Goal: Task Accomplishment & Management: Manage account settings

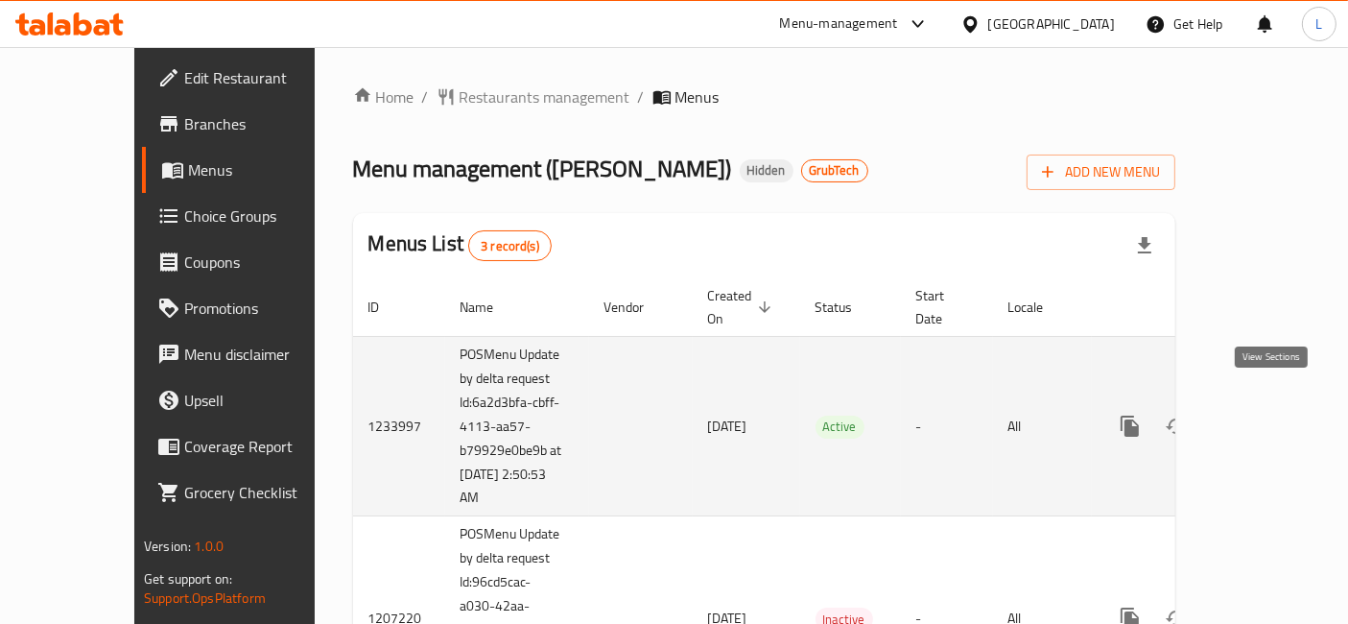
click at [1275, 415] on icon "enhanced table" at bounding box center [1268, 426] width 23 height 23
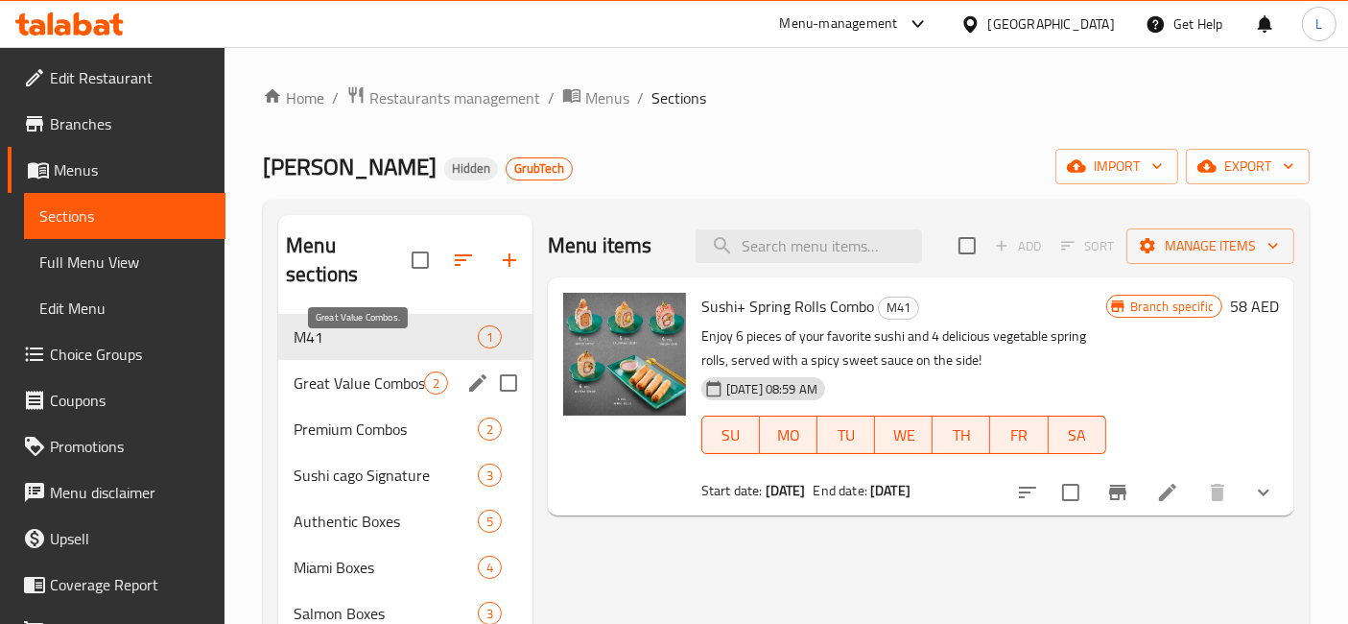
click at [365, 371] on span "Great Value Combos." at bounding box center [359, 382] width 131 height 23
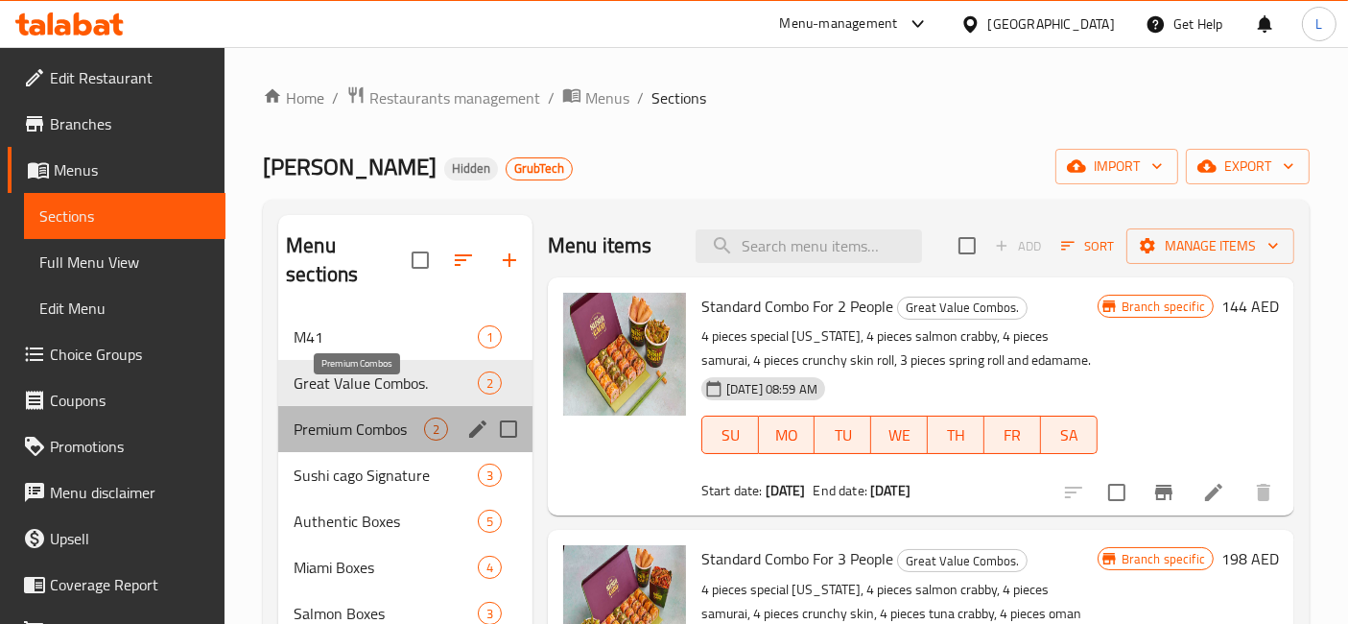
click at [364, 417] on span "Premium Combos" at bounding box center [359, 428] width 131 height 23
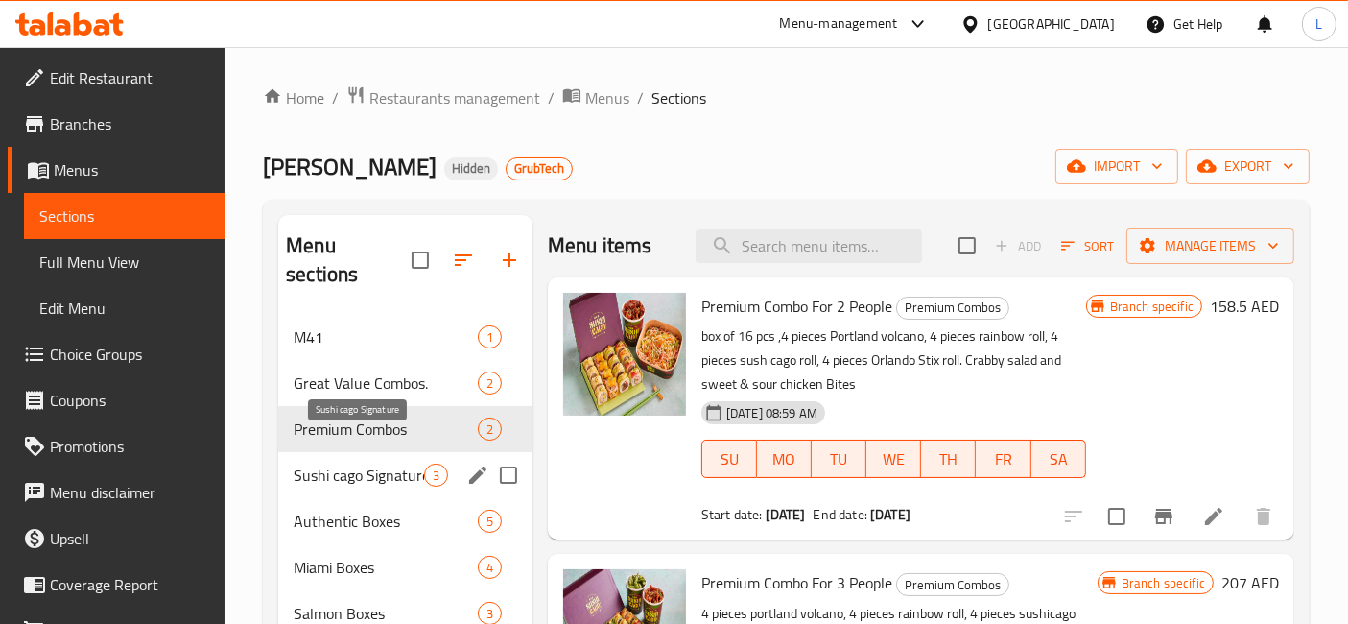
click at [369, 464] on span "Sushi cago Signature" at bounding box center [359, 475] width 131 height 23
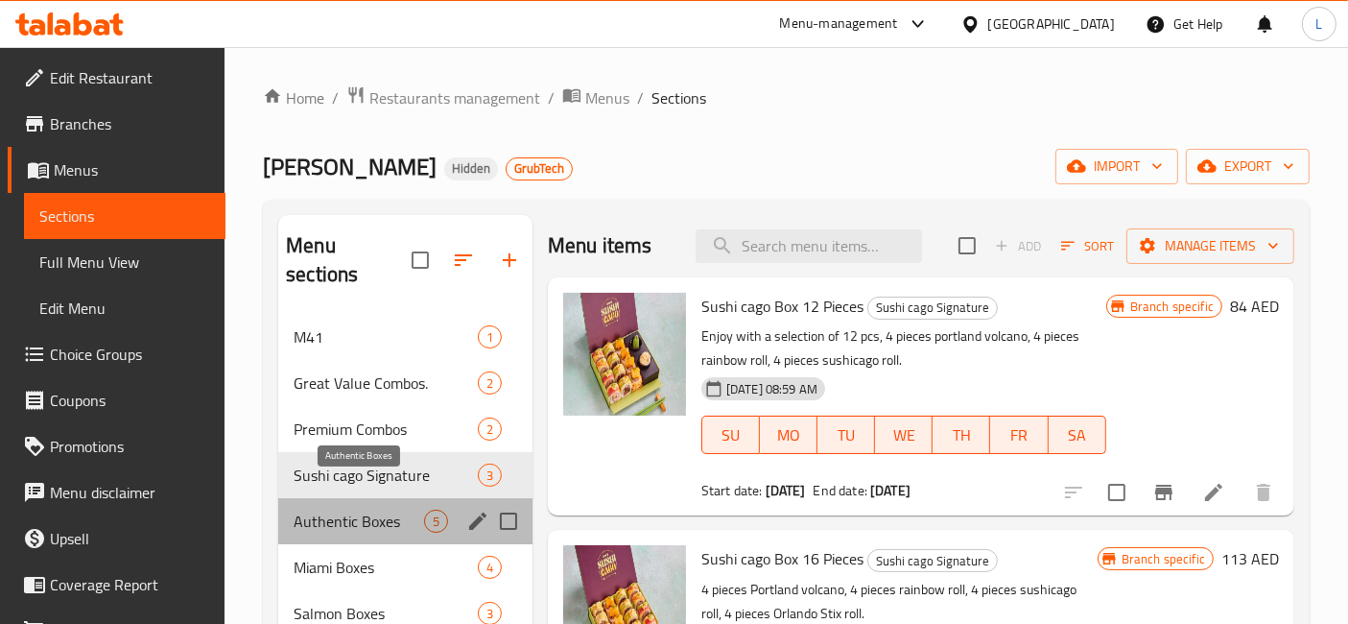
click at [368, 510] on span "Authentic Boxes" at bounding box center [359, 521] width 131 height 23
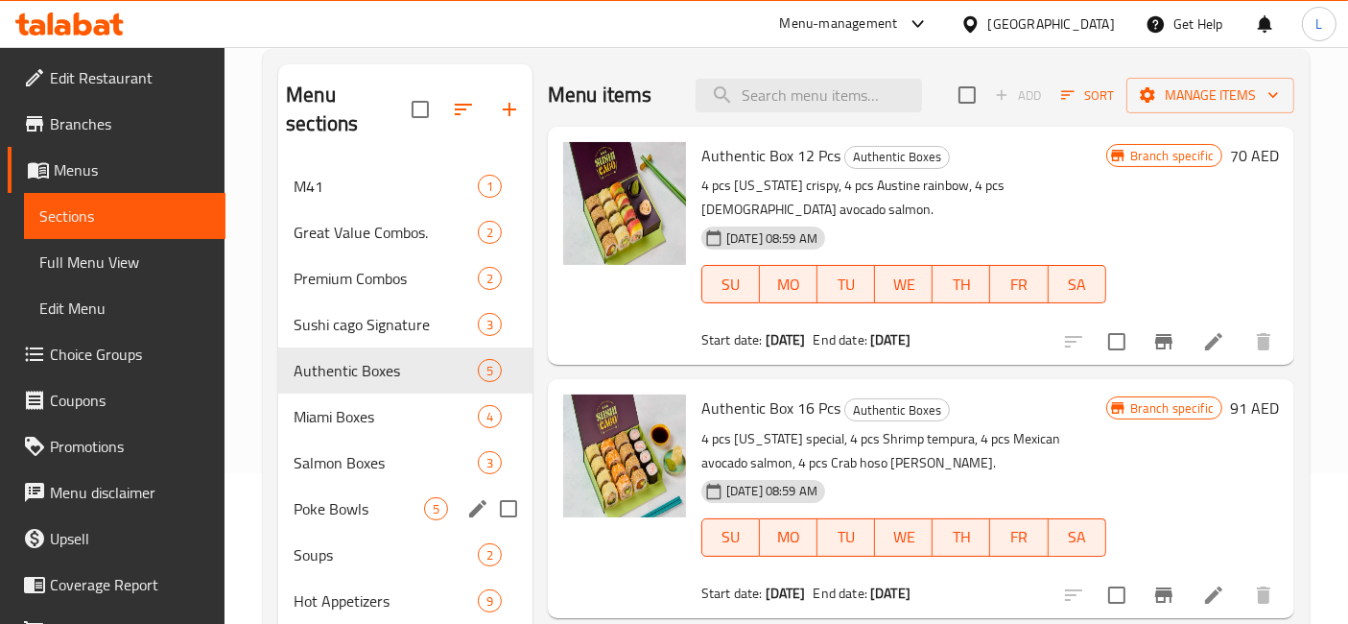
scroll to position [161, 0]
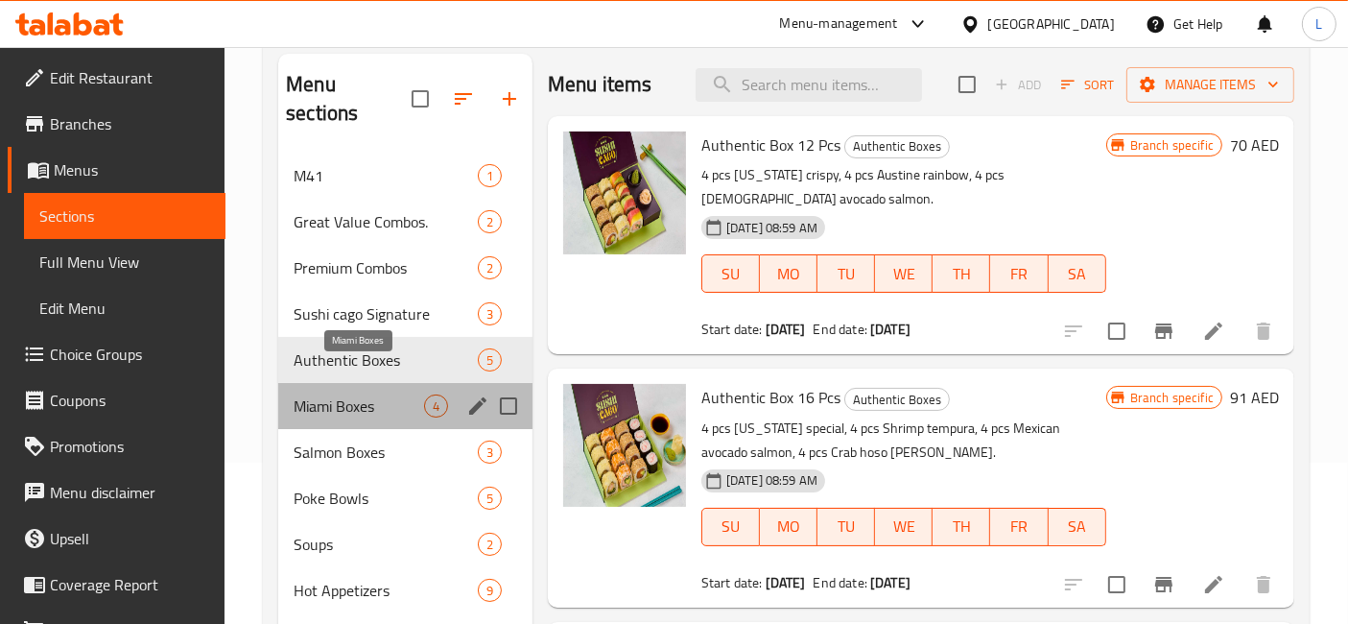
click at [350, 394] on span "Miami Boxes" at bounding box center [359, 405] width 131 height 23
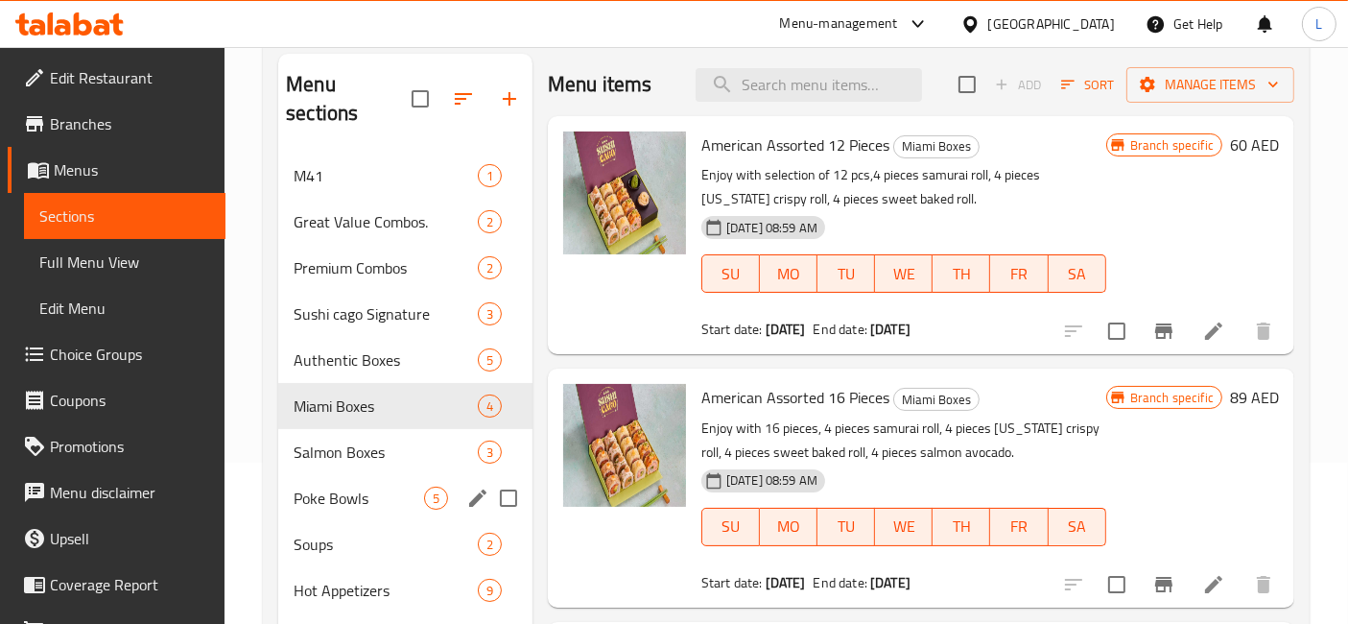
click at [356, 442] on div "Salmon Boxes 3" at bounding box center [405, 452] width 254 height 46
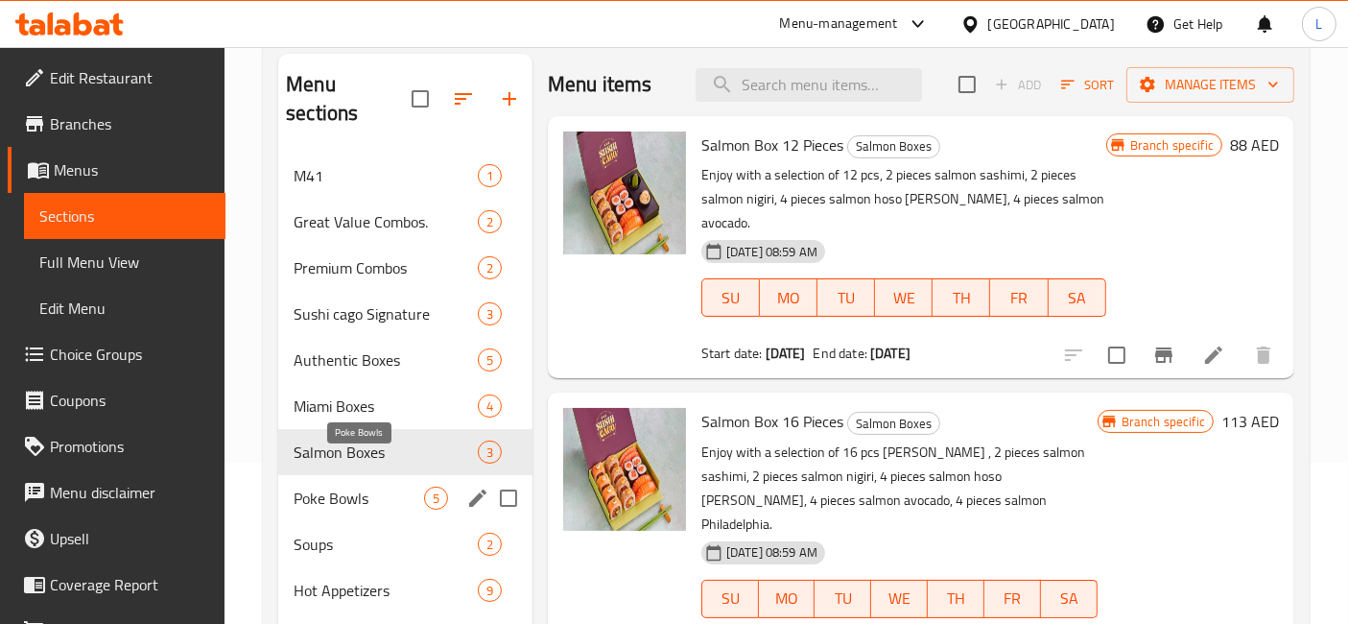
click at [356, 487] on span "Poke Bowls" at bounding box center [359, 498] width 131 height 23
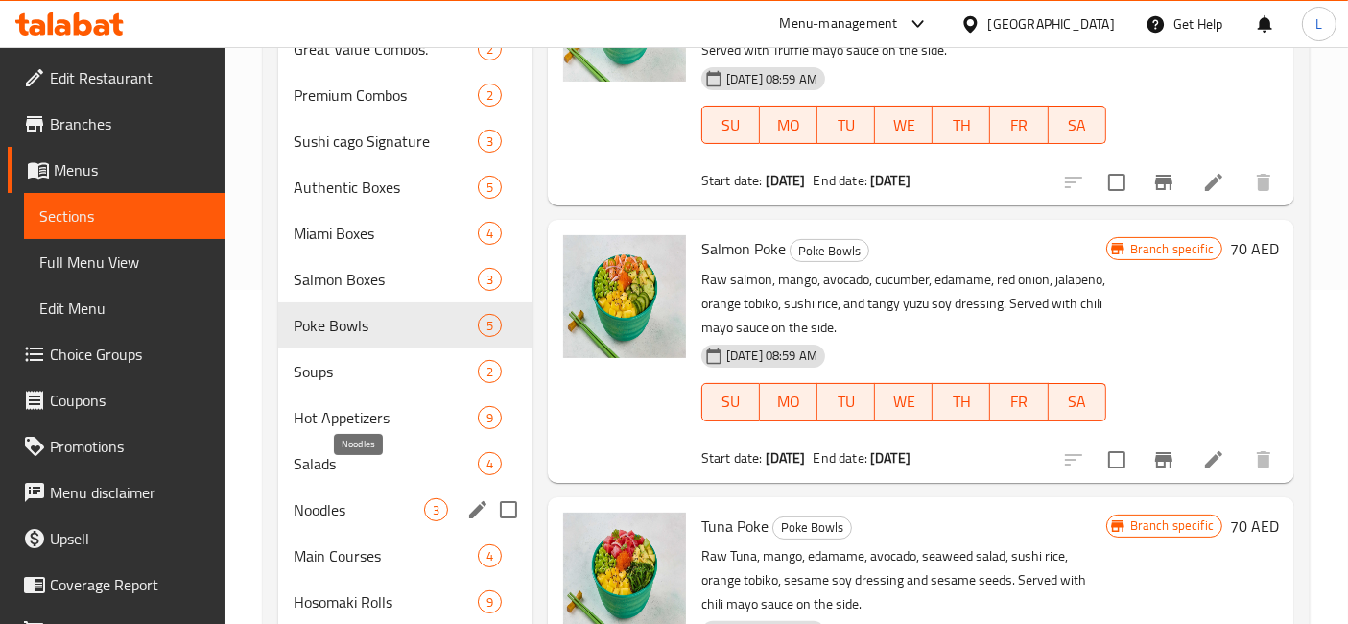
scroll to position [334, 0]
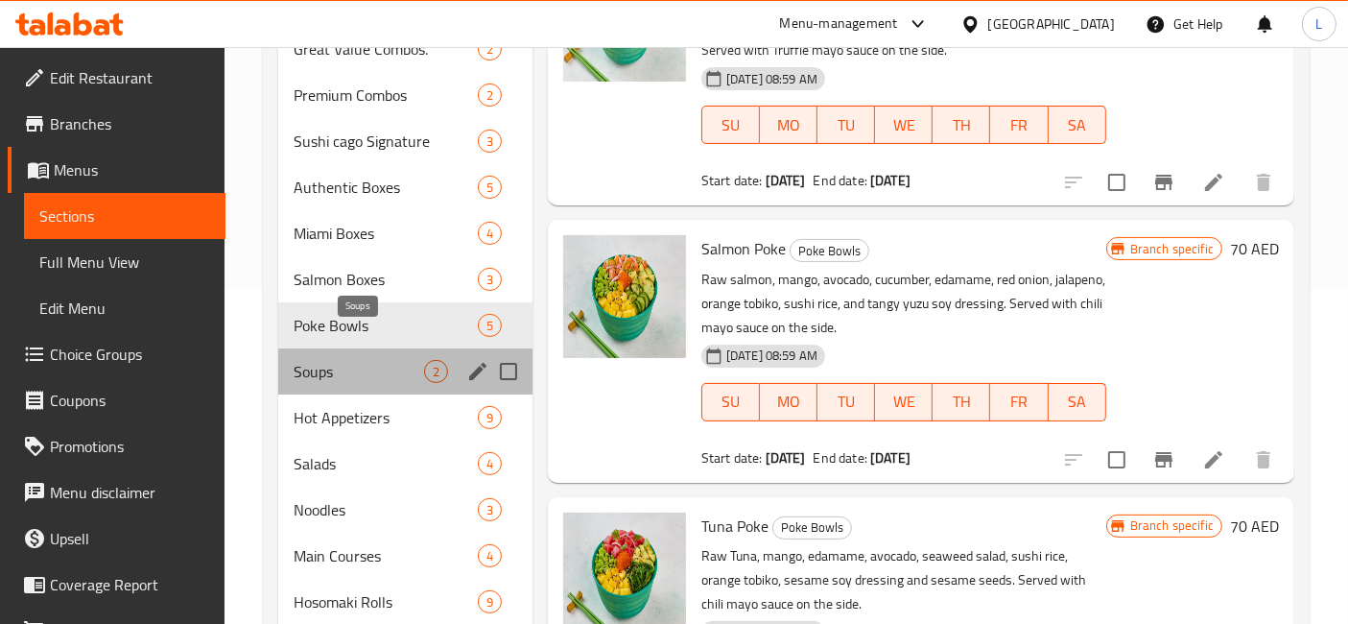
click at [341, 360] on span "Soups" at bounding box center [359, 371] width 131 height 23
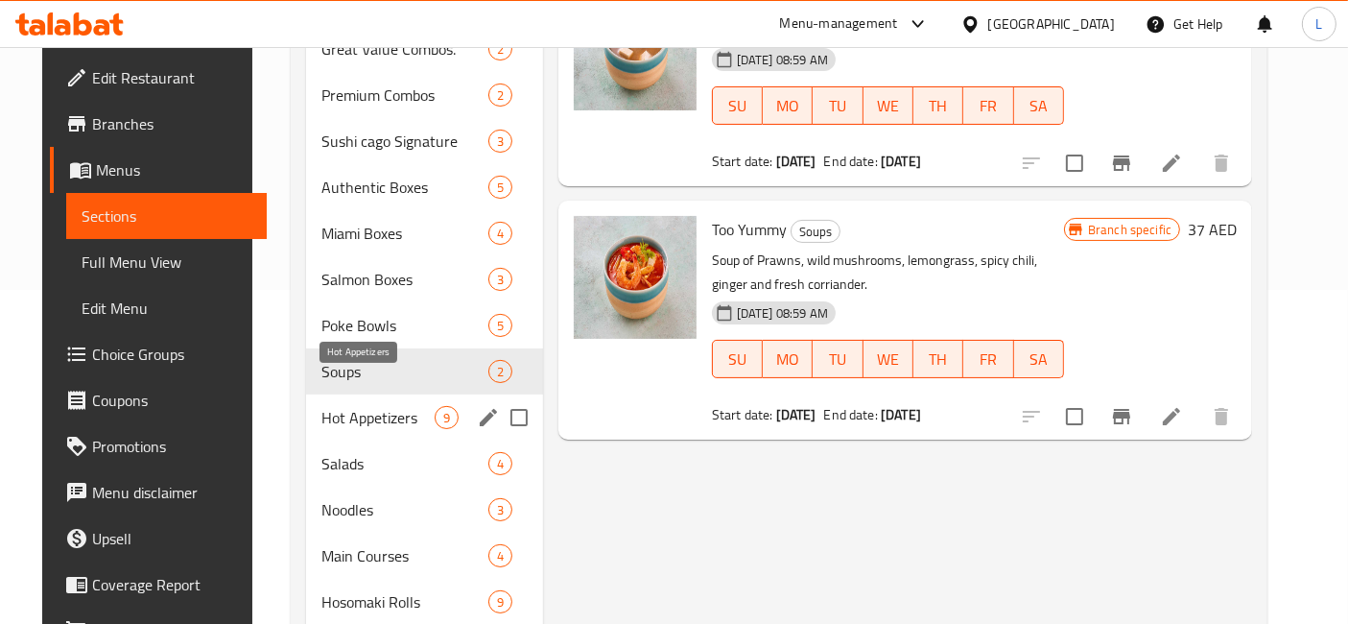
click at [346, 406] on span "Hot Appetizers" at bounding box center [378, 417] width 112 height 23
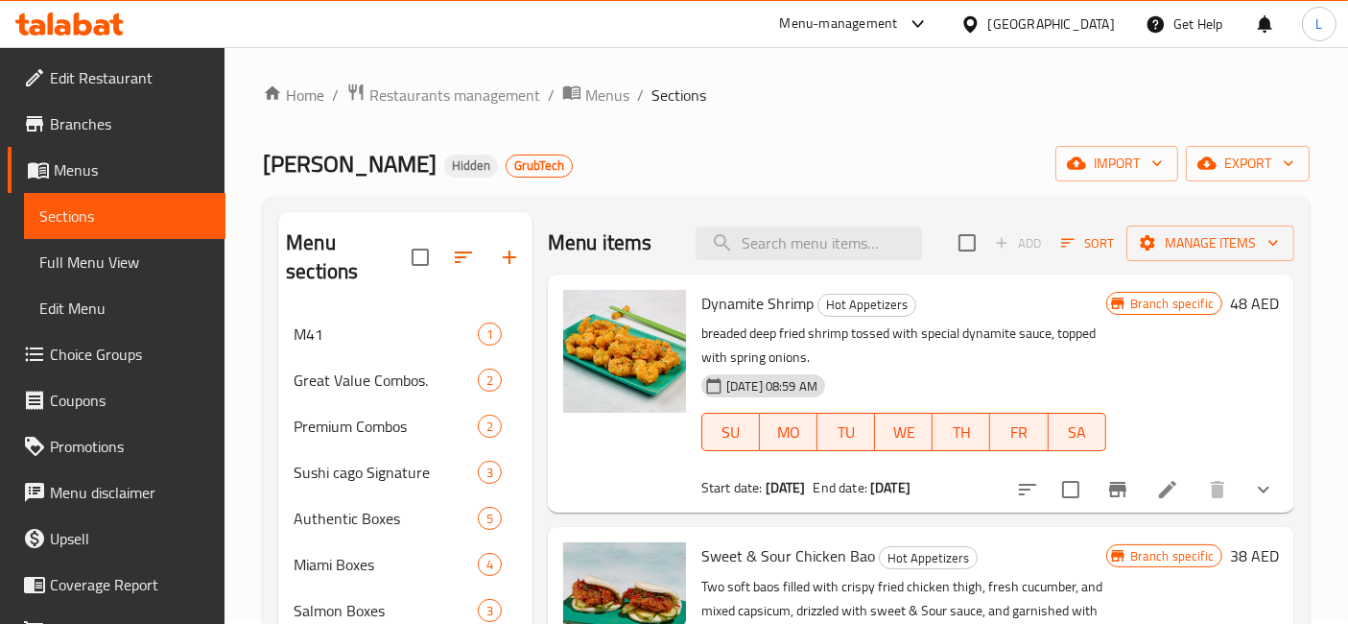
scroll to position [1, 0]
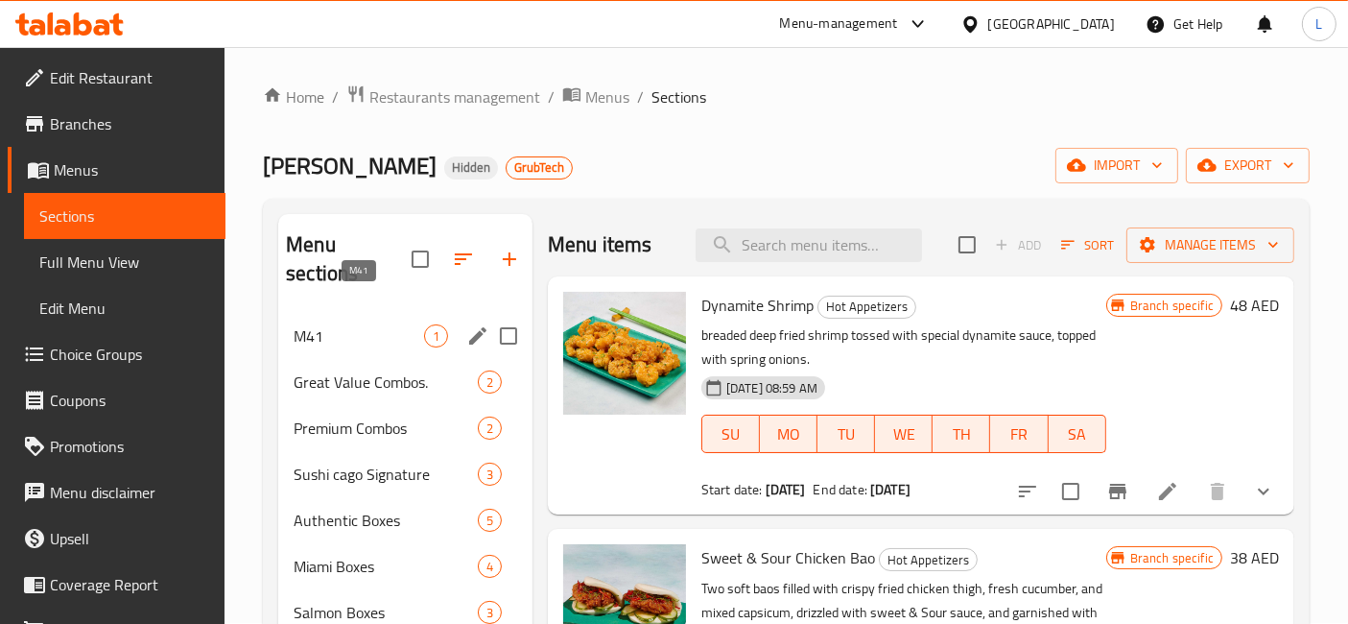
click at [334, 324] on span "M41" at bounding box center [359, 335] width 131 height 23
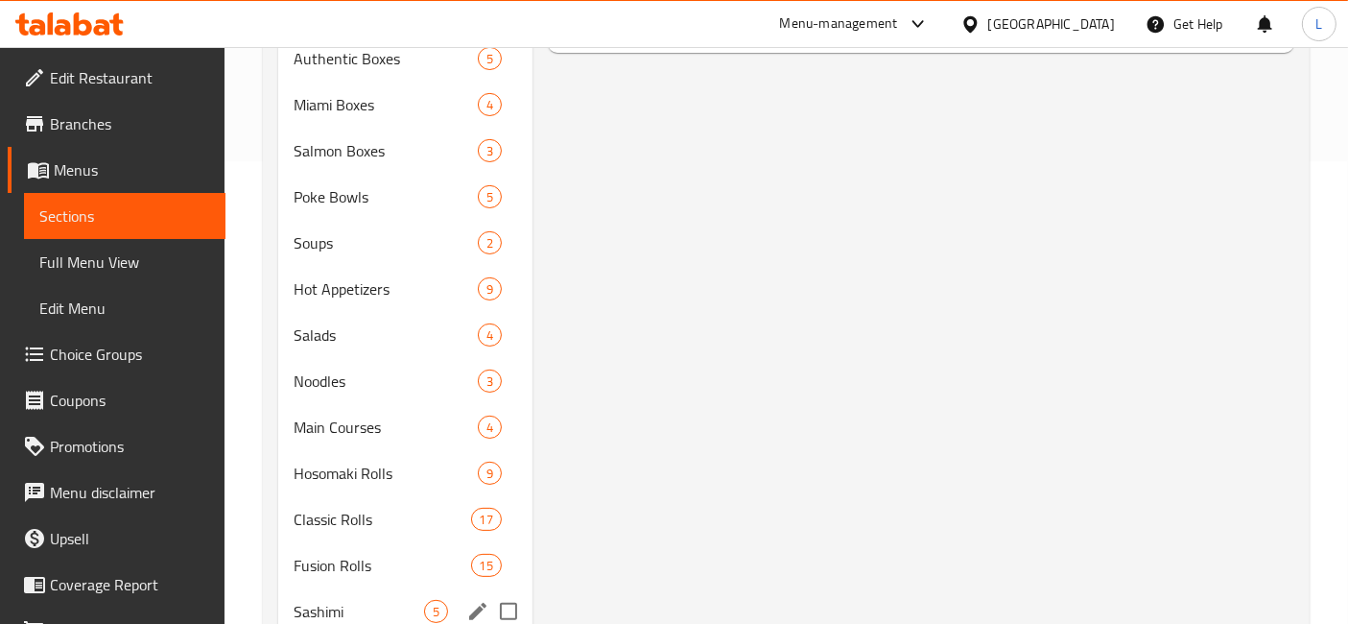
scroll to position [462, 0]
click at [340, 370] on span "Noodles" at bounding box center [359, 381] width 131 height 23
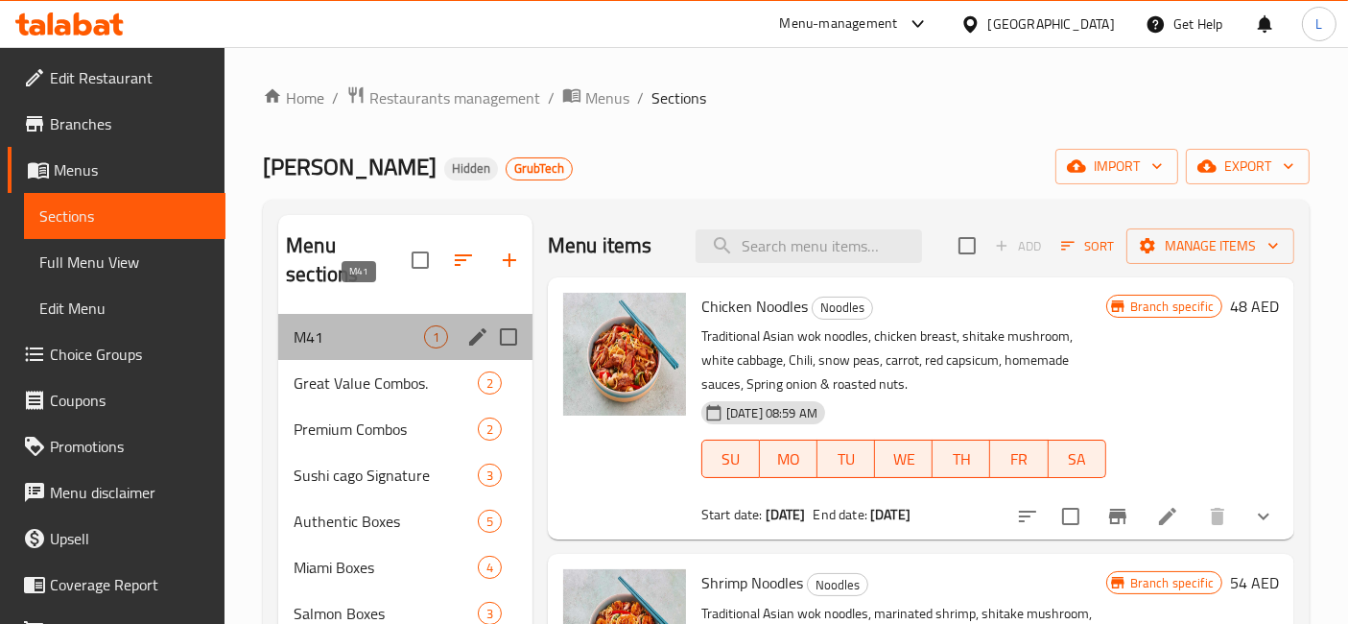
click at [315, 325] on span "M41" at bounding box center [359, 336] width 131 height 23
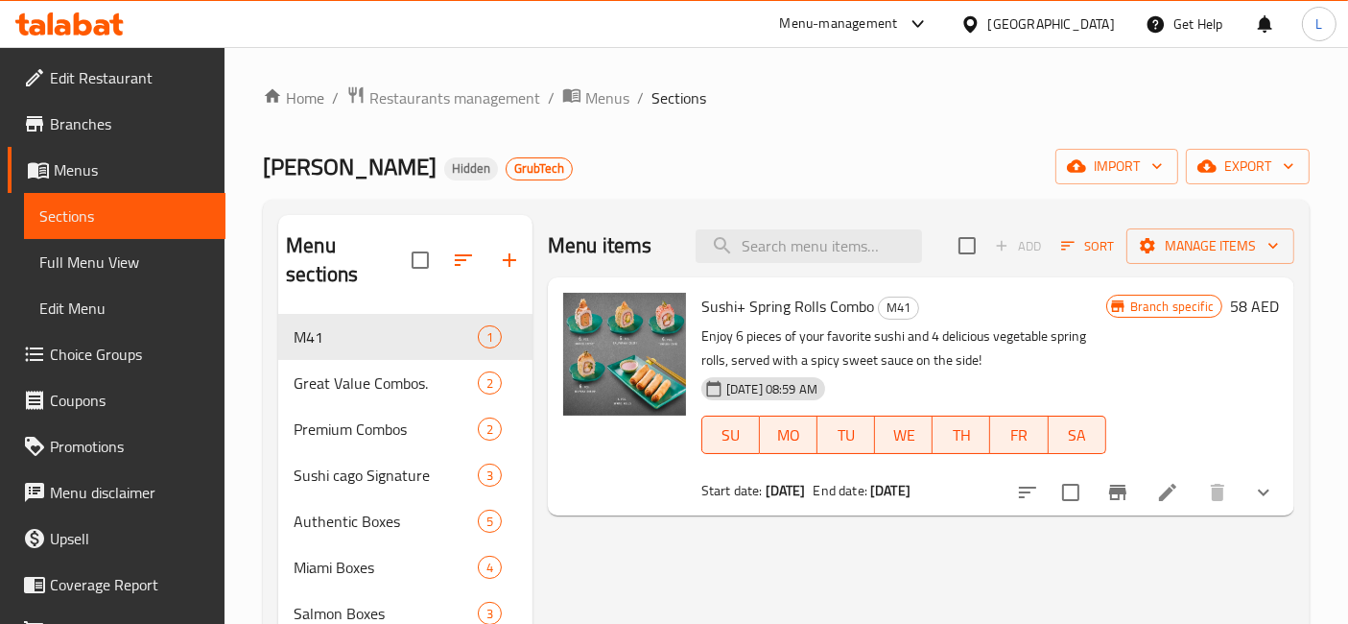
click at [67, 22] on icon at bounding box center [63, 27] width 16 height 16
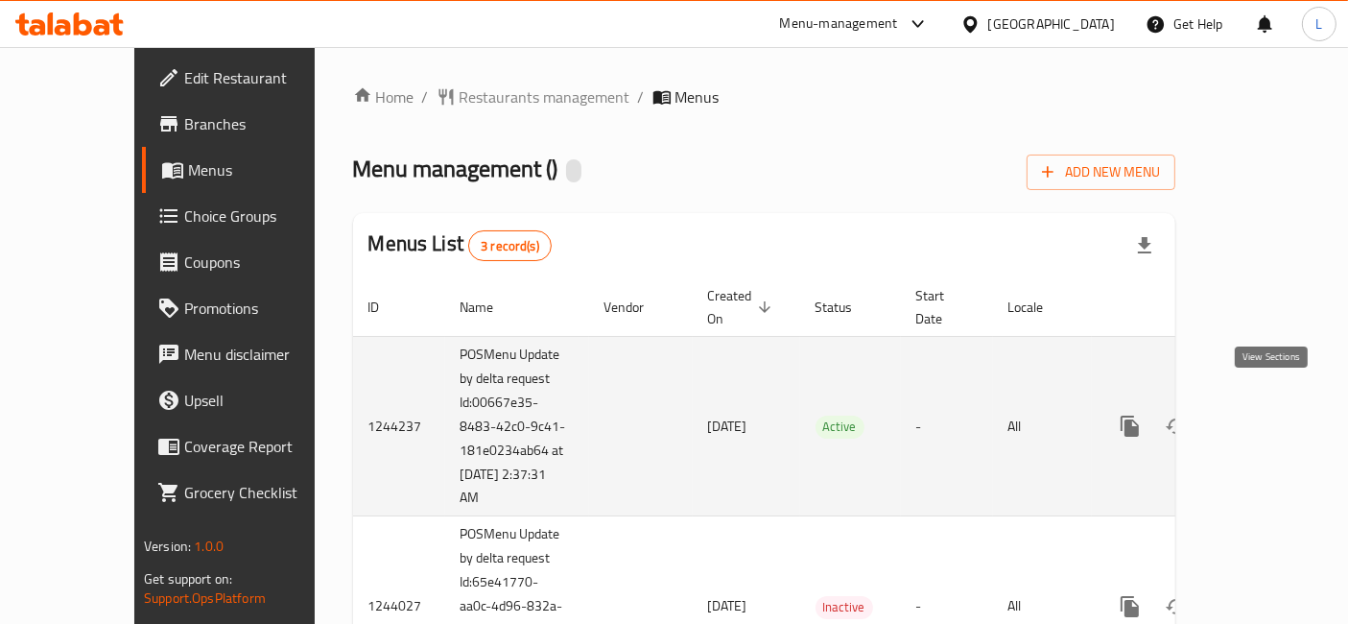
click at [1261, 415] on icon "enhanced table" at bounding box center [1268, 426] width 23 height 23
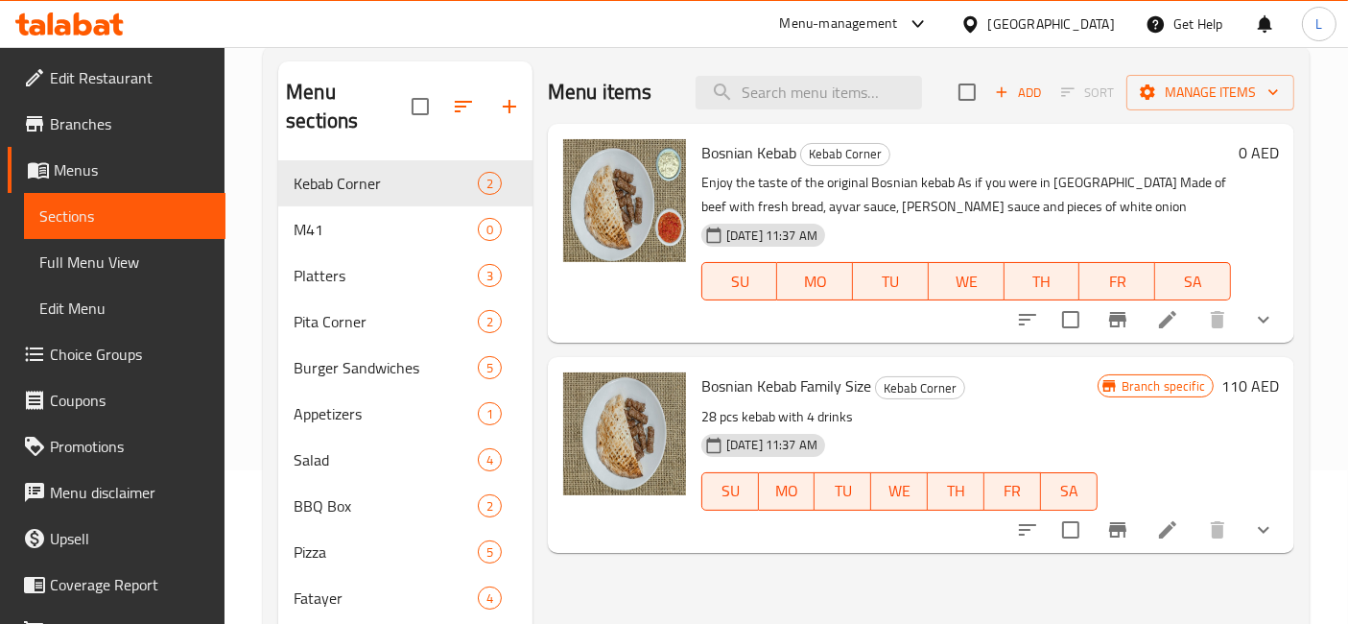
scroll to position [107, 0]
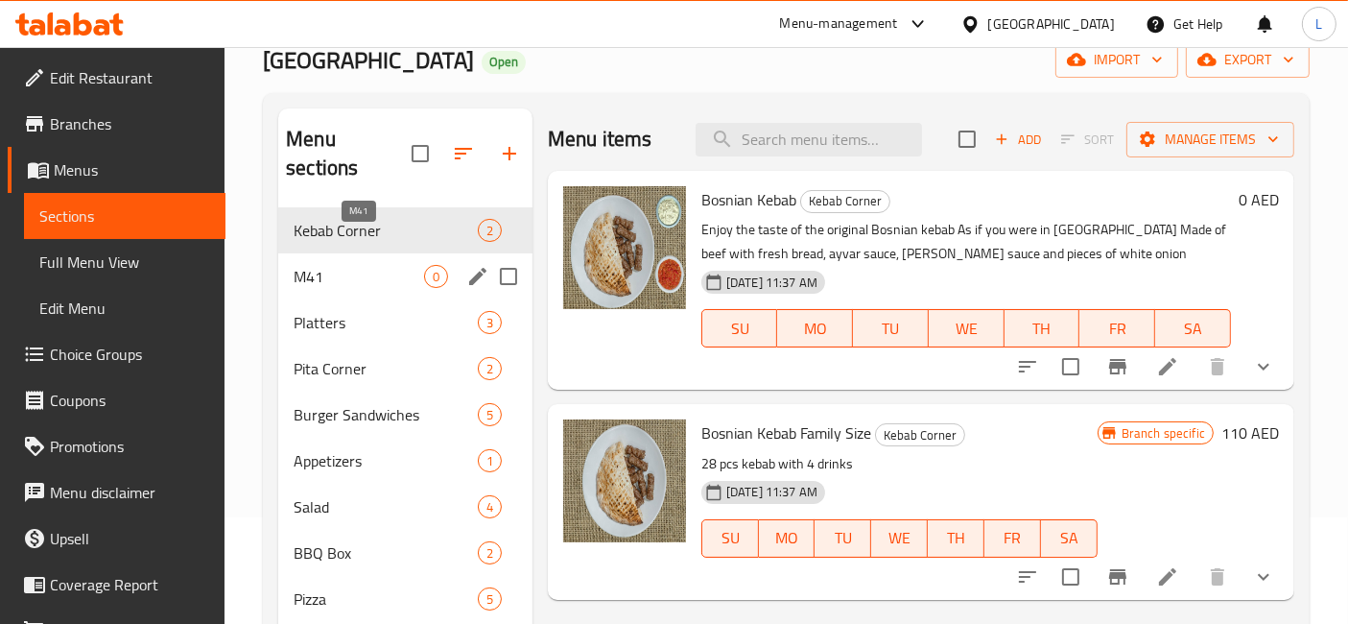
click at [354, 265] on span "M41" at bounding box center [359, 276] width 131 height 23
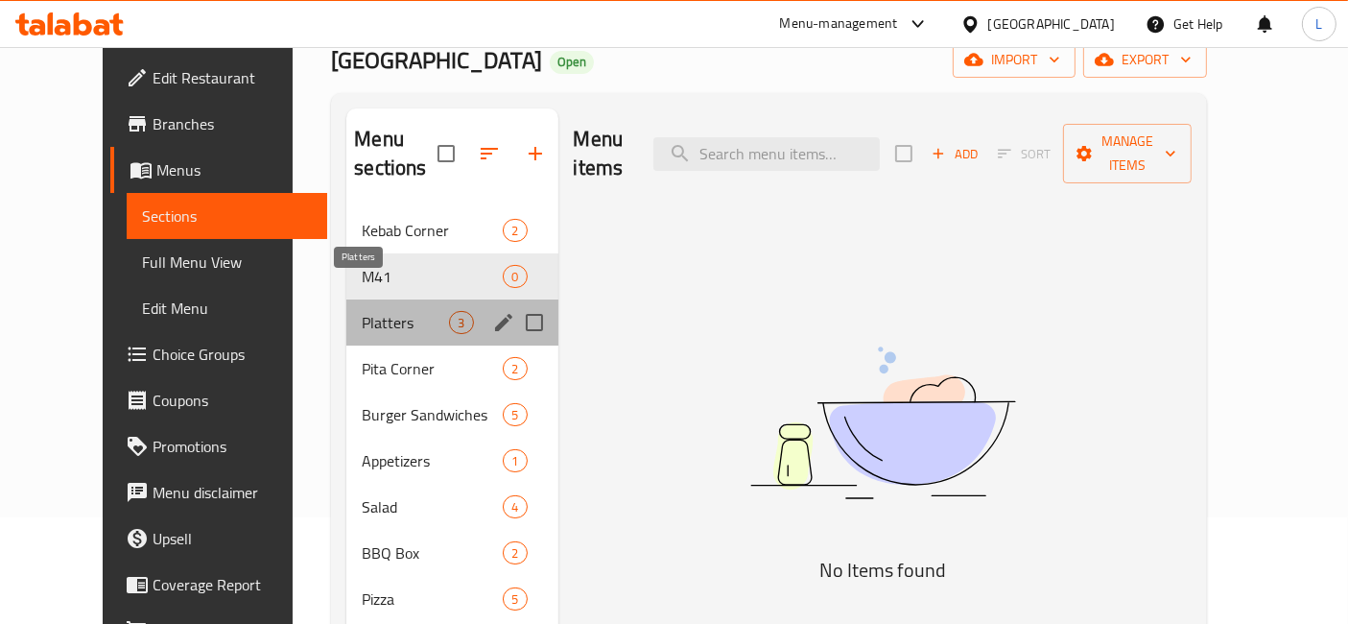
click at [362, 311] on span "Platters" at bounding box center [405, 322] width 87 height 23
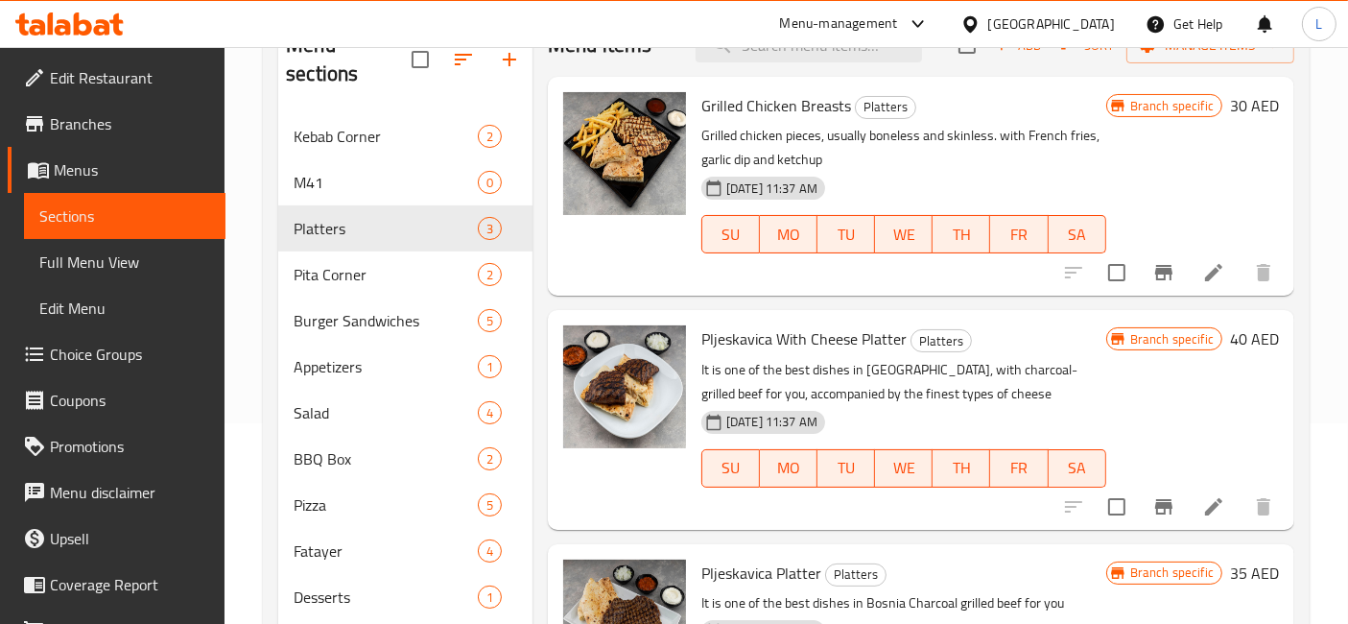
scroll to position [92, 0]
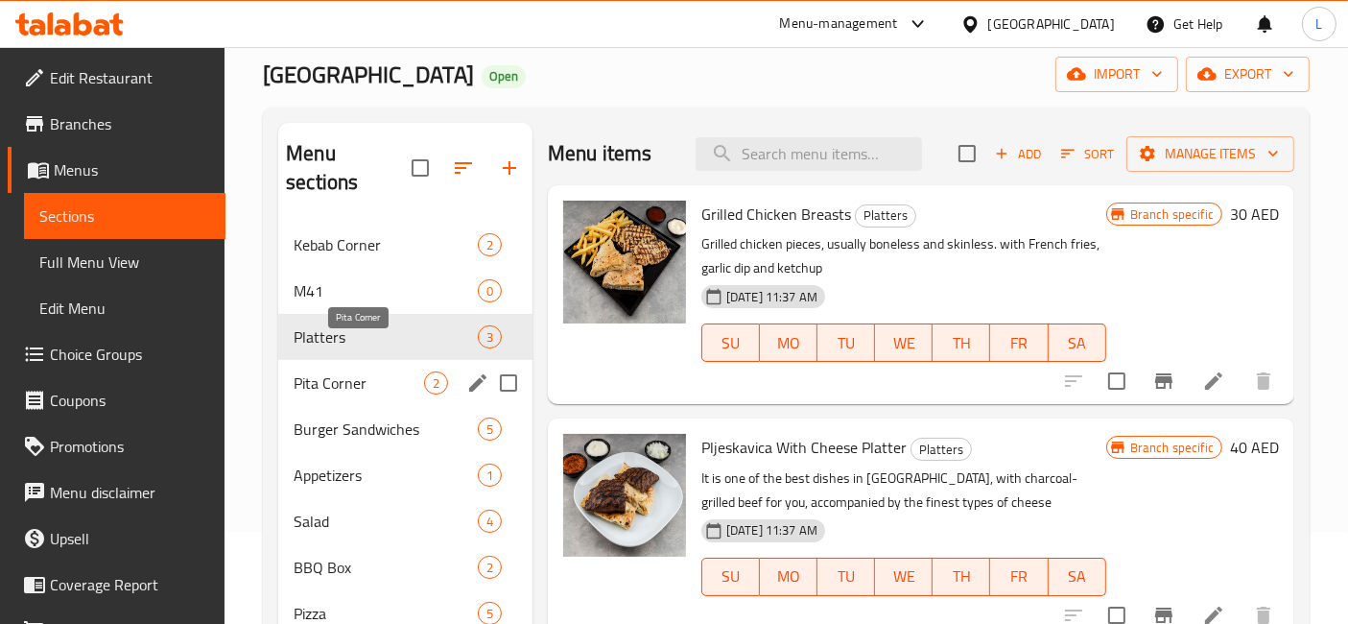
click at [344, 371] on span "Pita Corner" at bounding box center [359, 382] width 131 height 23
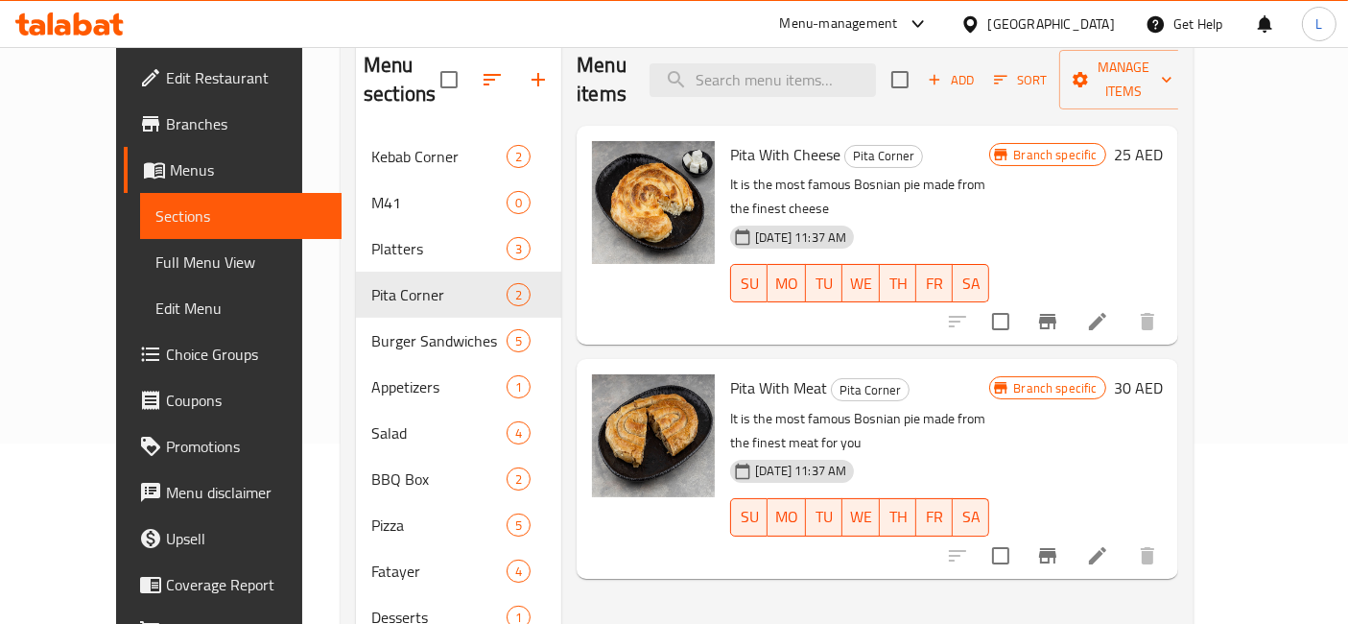
scroll to position [305, 0]
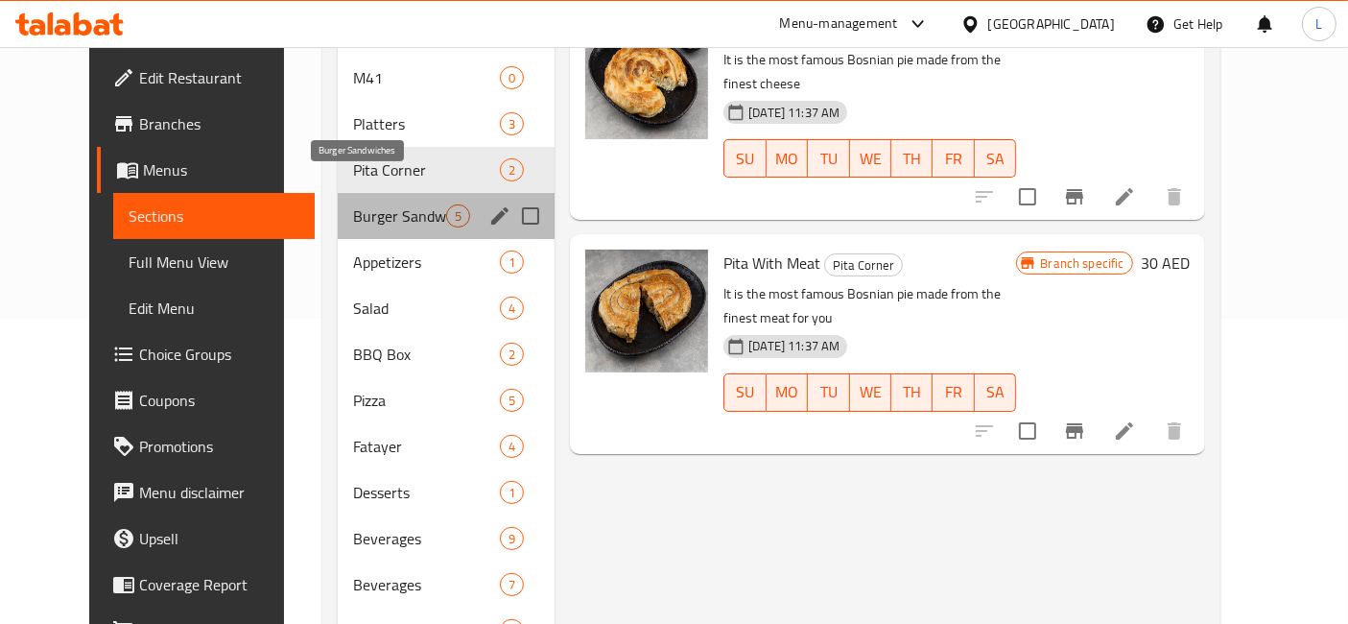
click at [369, 204] on span "Burger Sandwiches" at bounding box center [399, 215] width 93 height 23
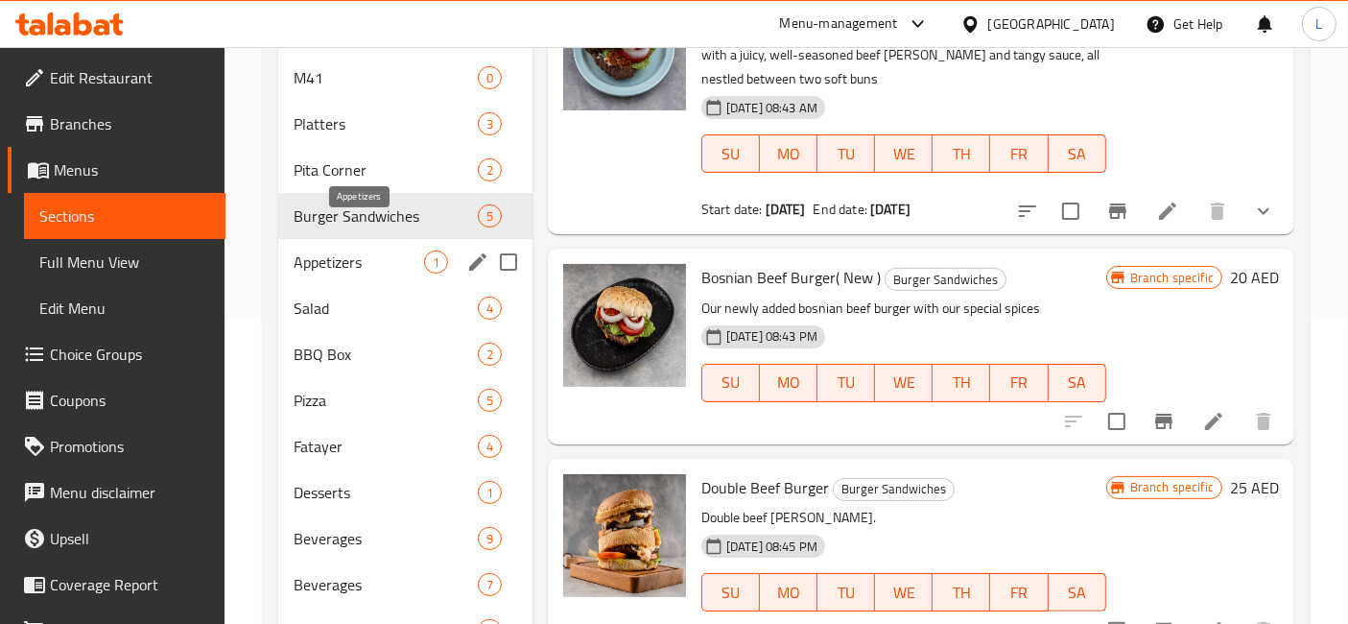
click at [356, 250] on span "Appetizers" at bounding box center [359, 261] width 131 height 23
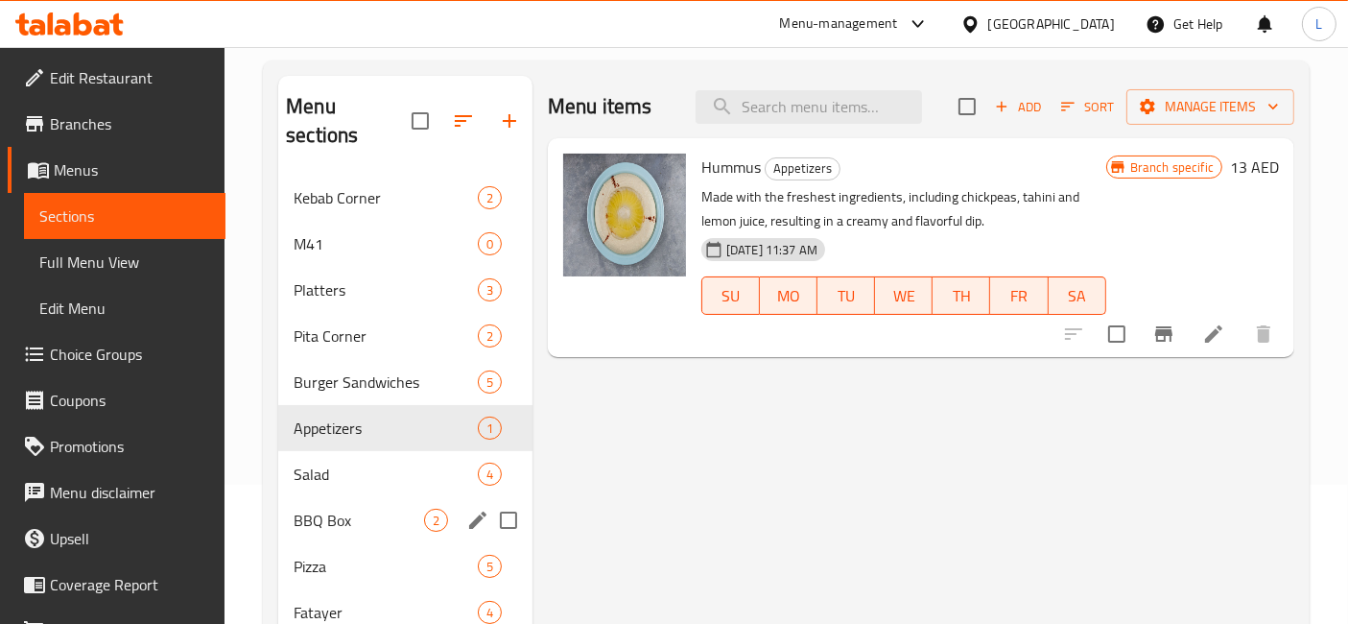
scroll to position [92, 0]
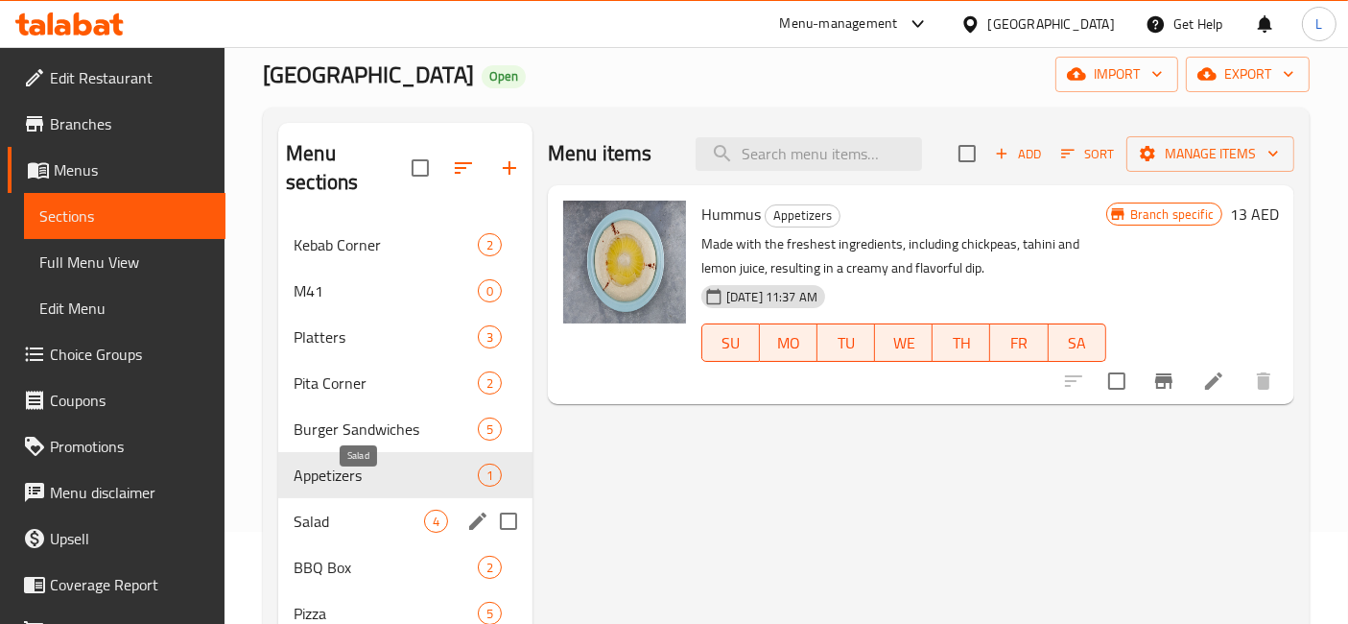
click at [350, 510] on span "Salad" at bounding box center [359, 521] width 131 height 23
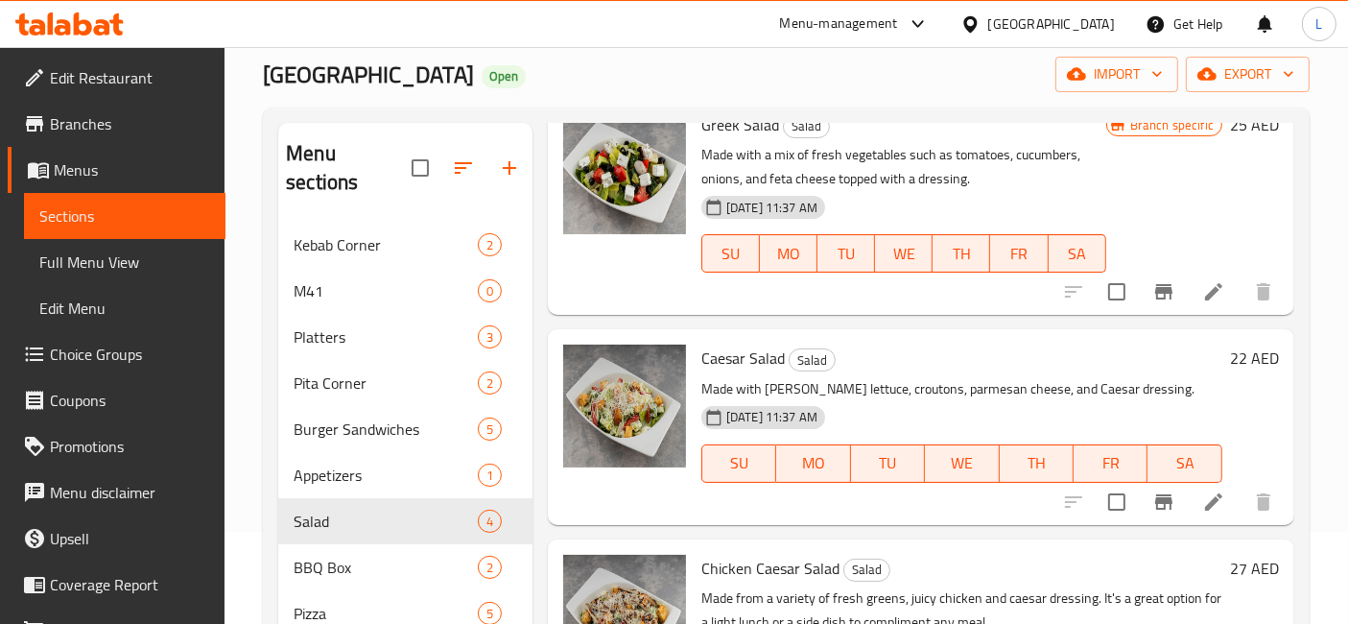
scroll to position [213, 0]
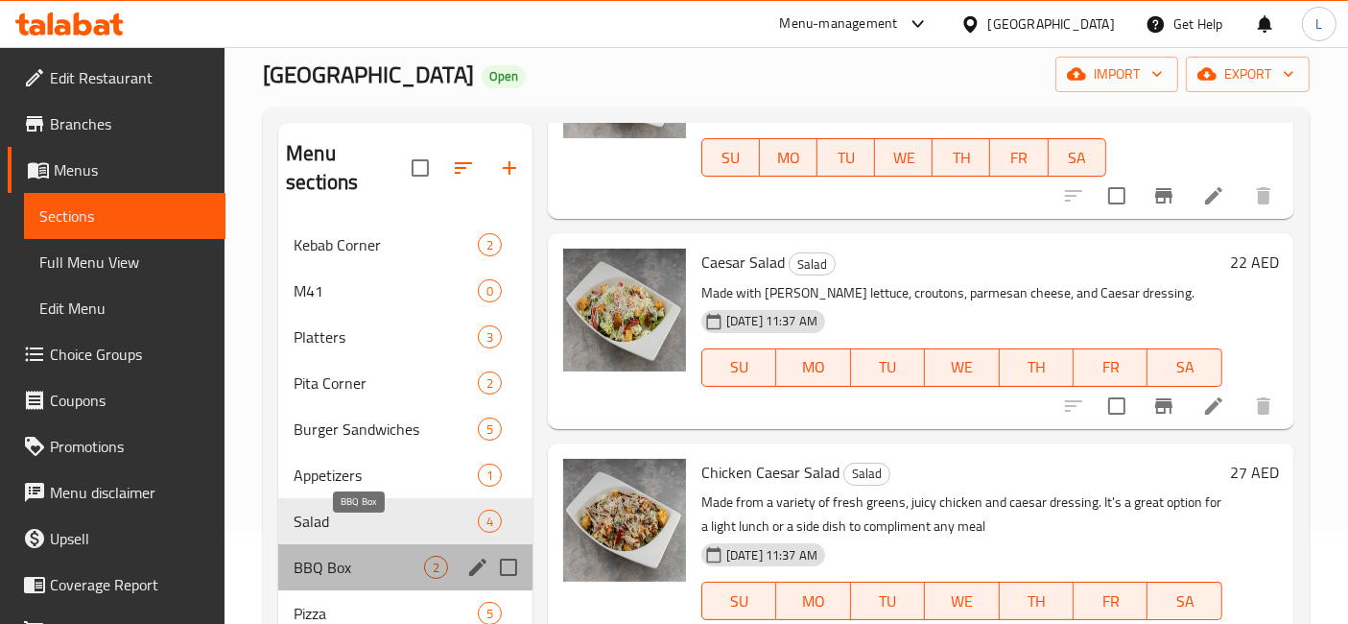
click at [343, 556] on span "BBQ Box" at bounding box center [359, 567] width 131 height 23
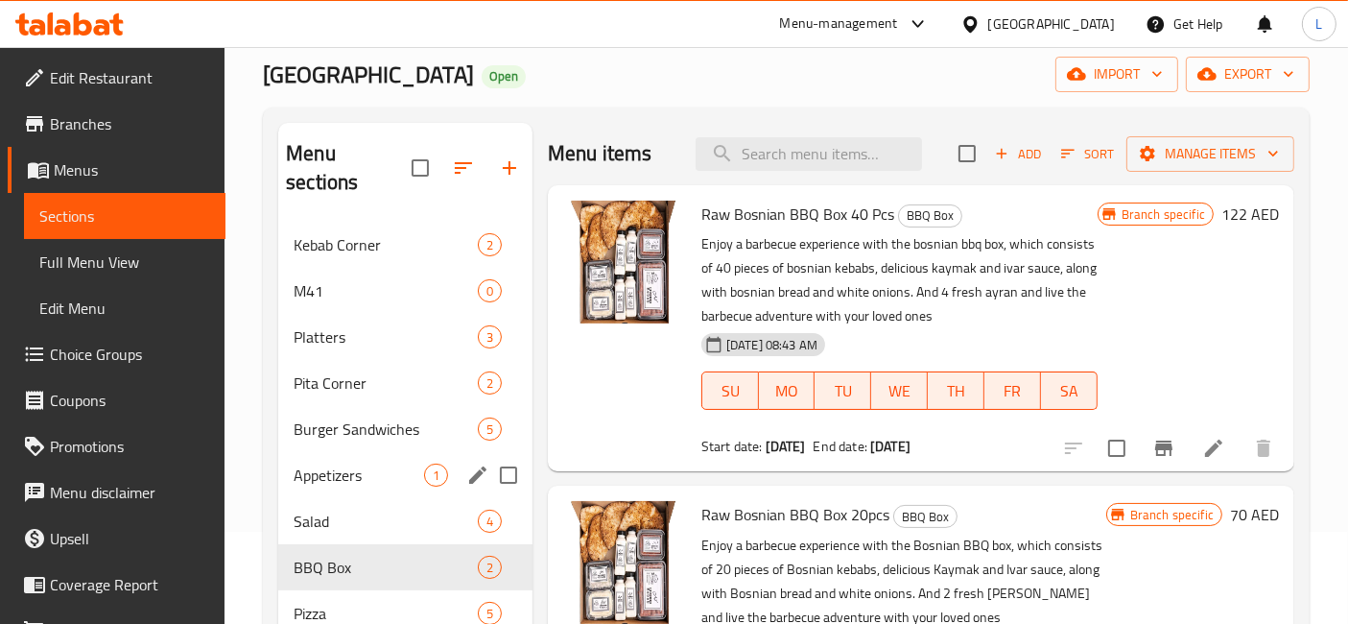
scroll to position [305, 0]
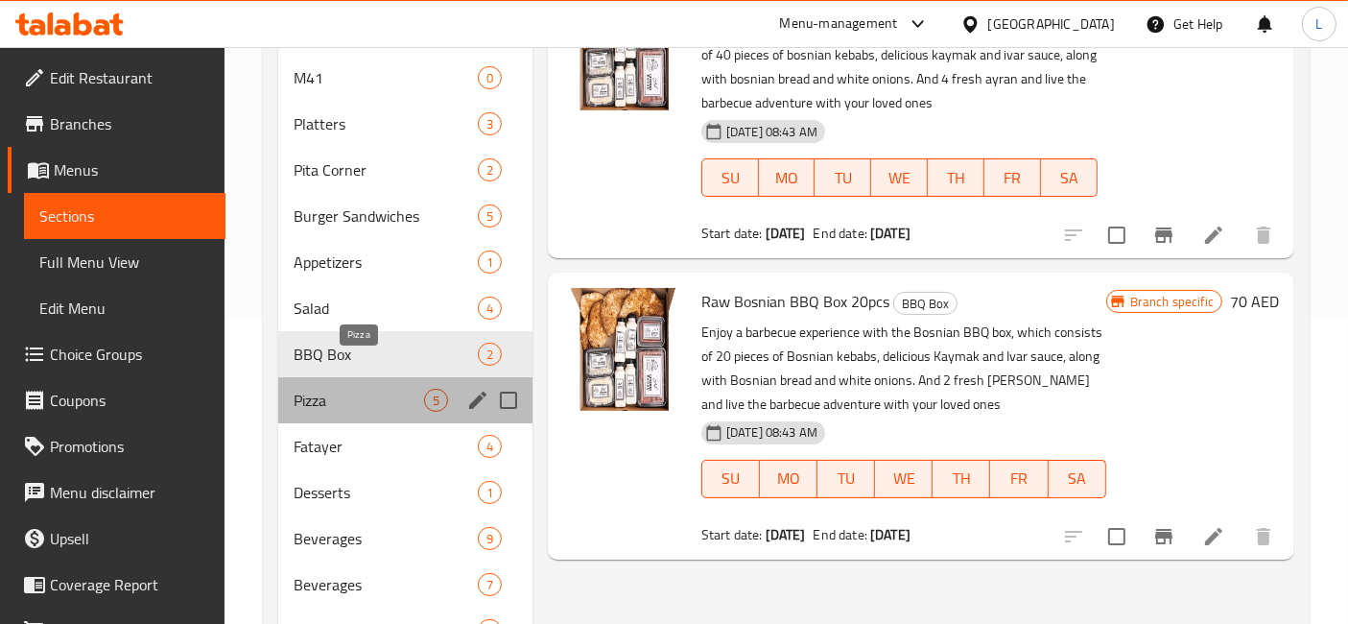
click at [329, 389] on span "Pizza" at bounding box center [359, 400] width 131 height 23
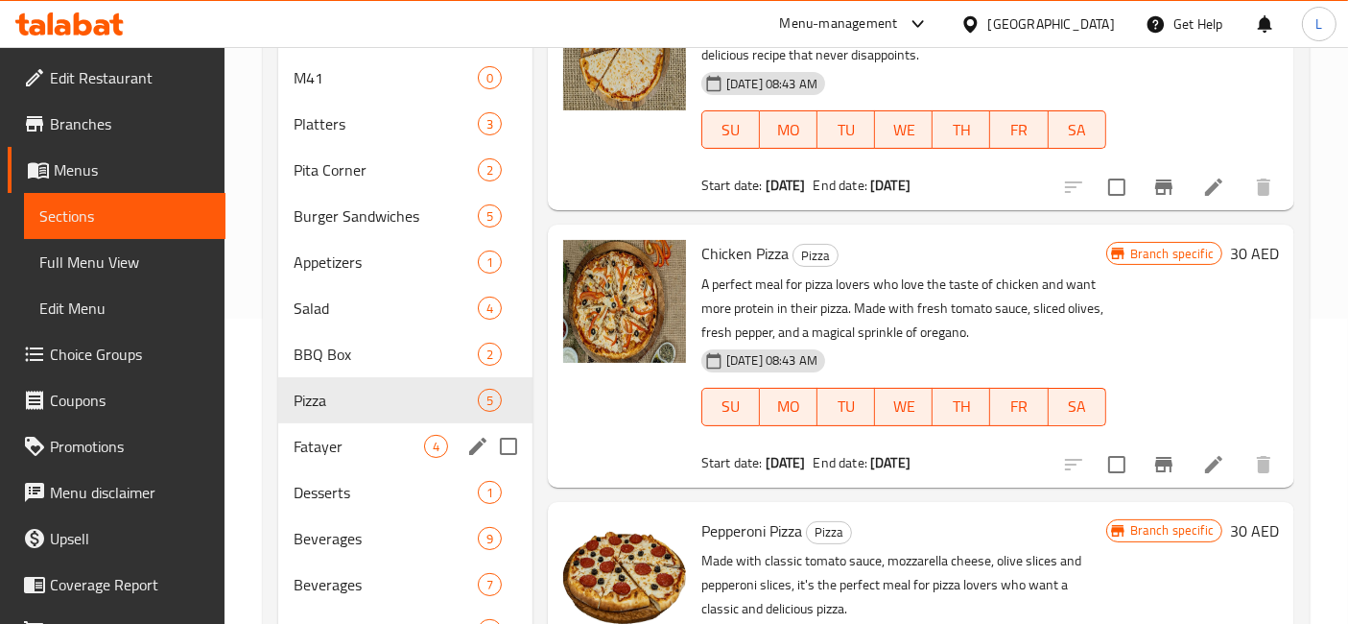
click at [323, 434] on div "Fatayer 4" at bounding box center [405, 446] width 254 height 46
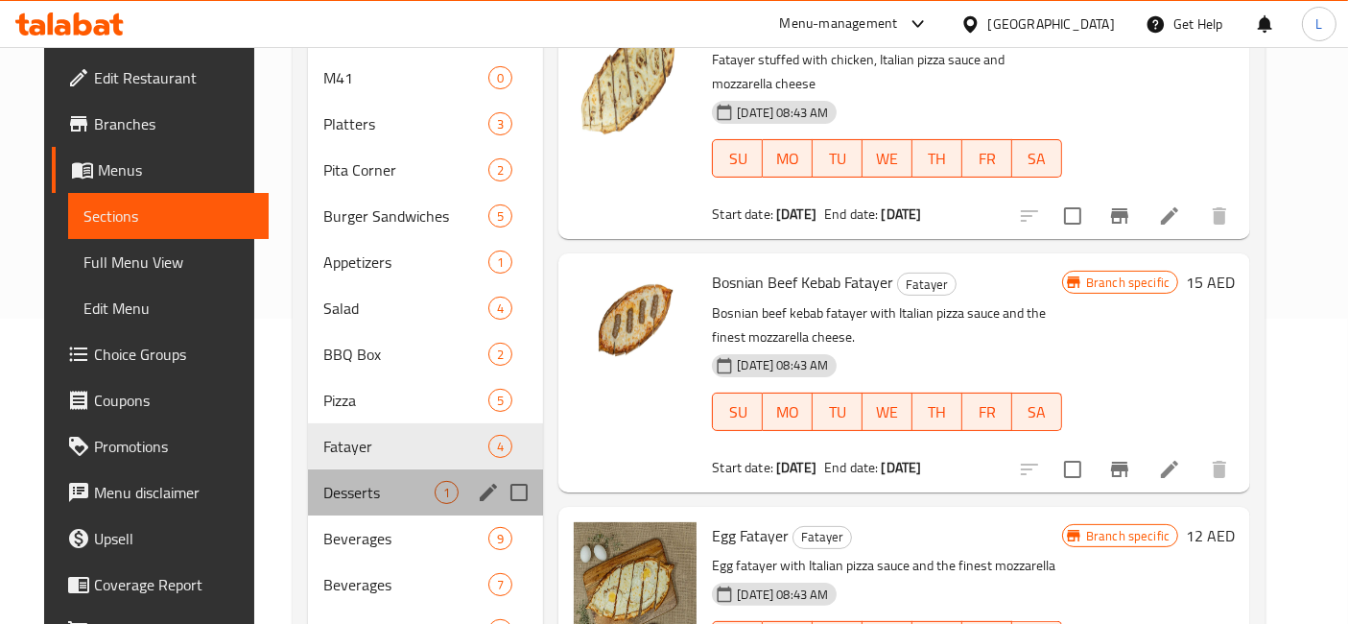
click at [337, 476] on div "Desserts 1" at bounding box center [426, 492] width 236 height 46
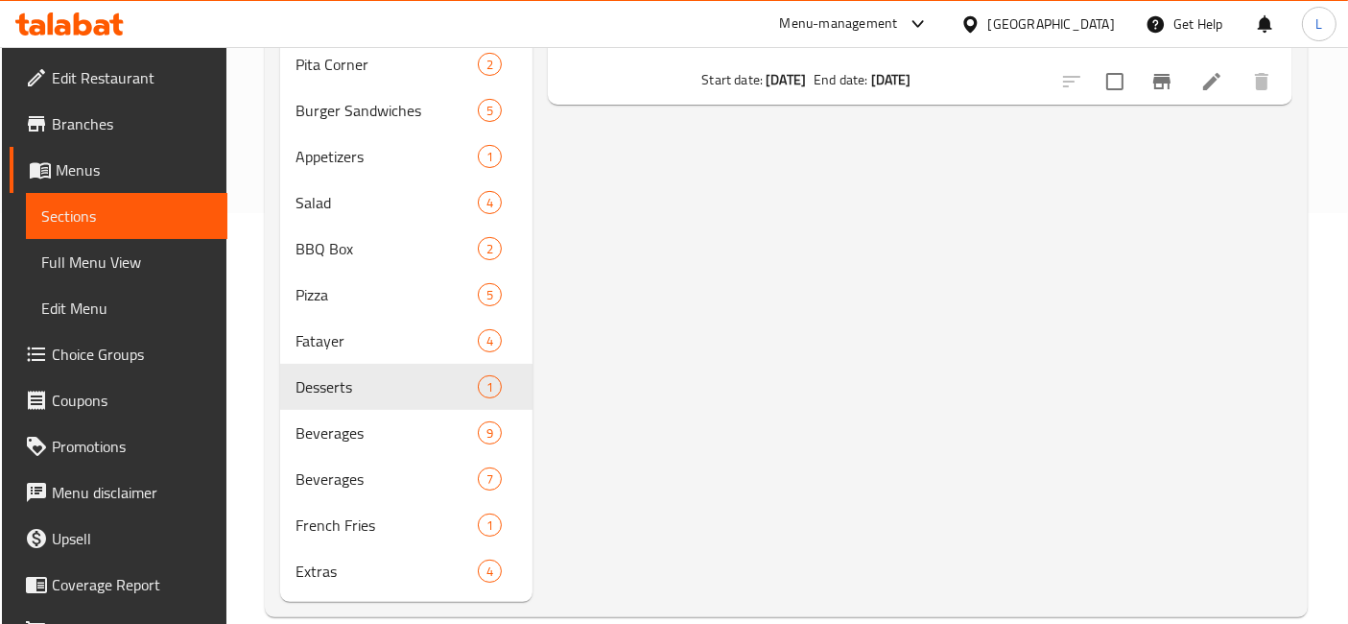
scroll to position [412, 0]
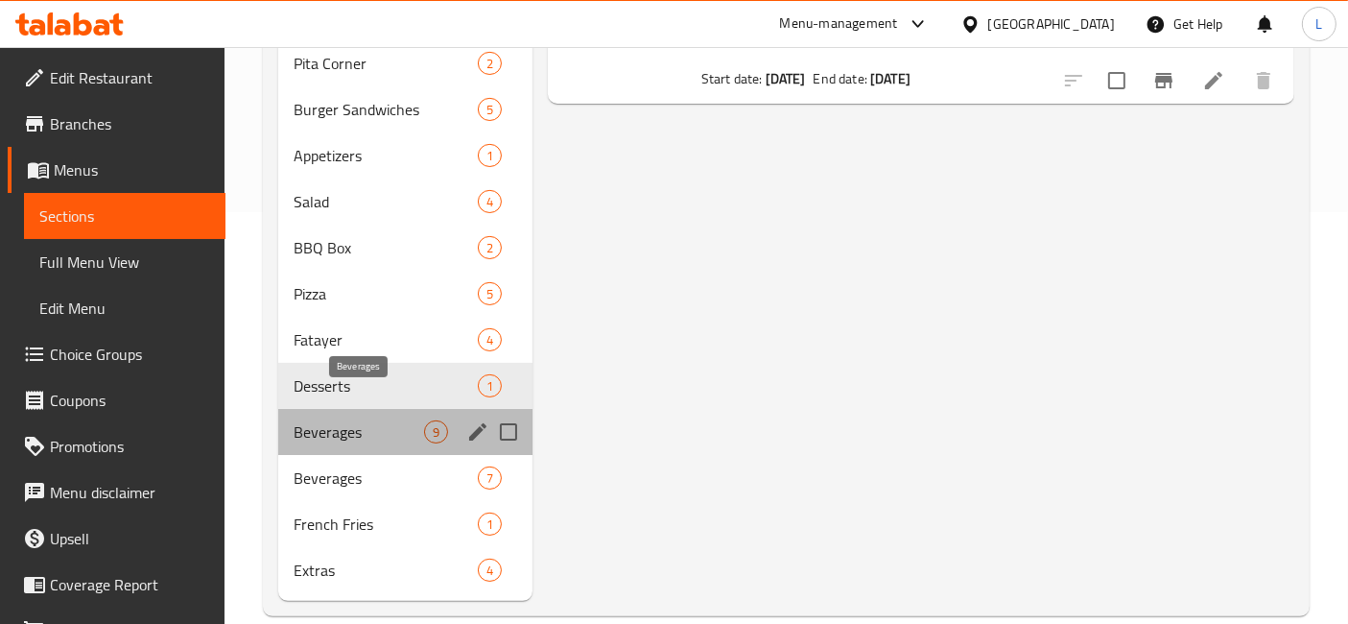
click at [326, 420] on span "Beverages" at bounding box center [359, 431] width 131 height 23
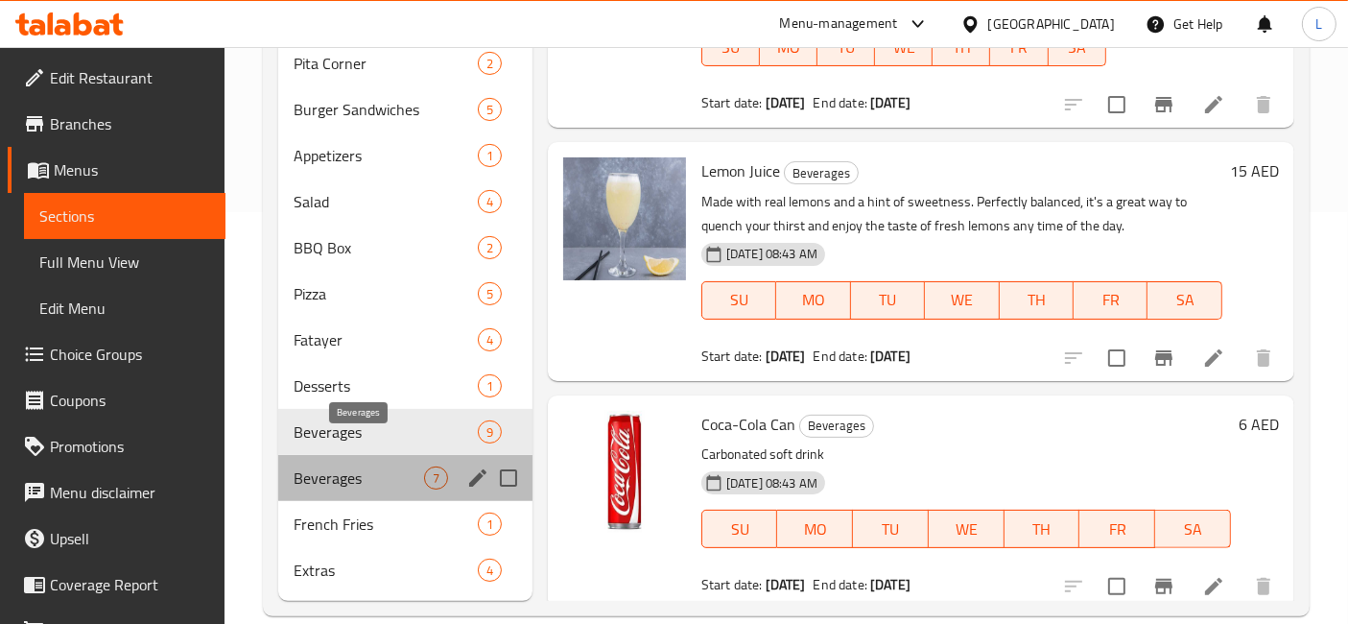
click at [331, 466] on span "Beverages" at bounding box center [359, 477] width 131 height 23
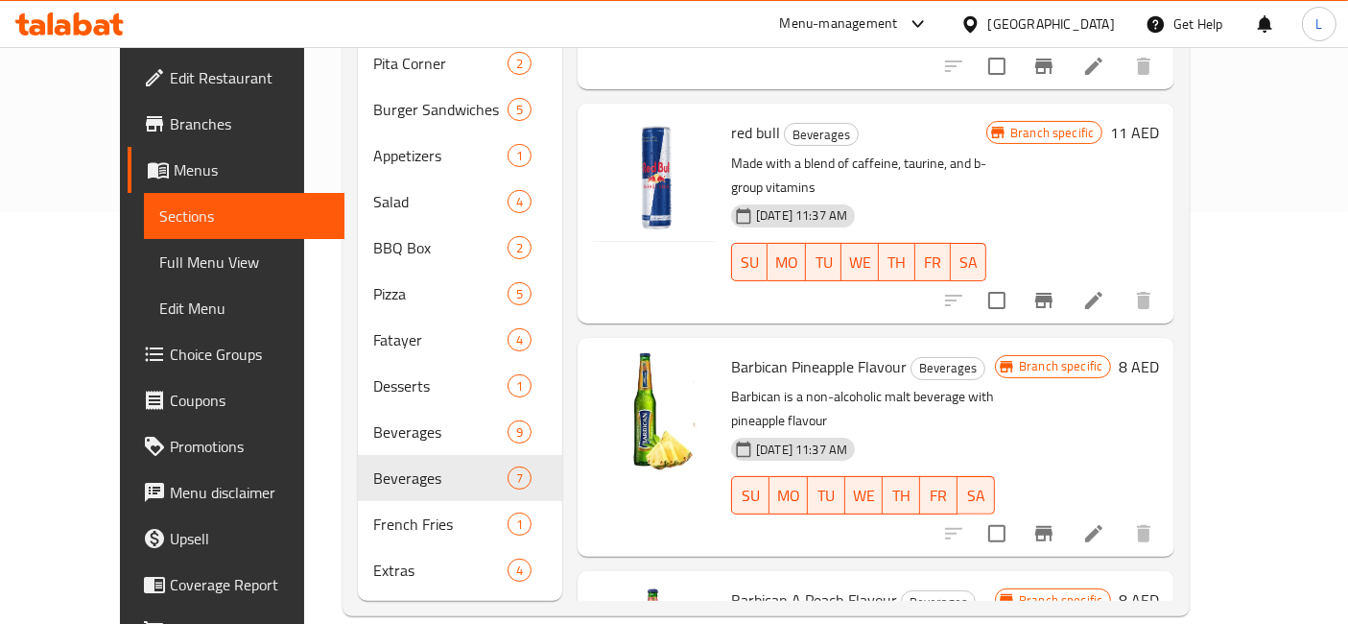
click at [85, 27] on icon at bounding box center [69, 23] width 108 height 23
